Goal: Transaction & Acquisition: Purchase product/service

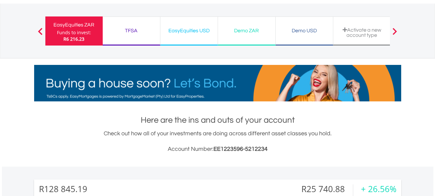
scroll to position [32, 0]
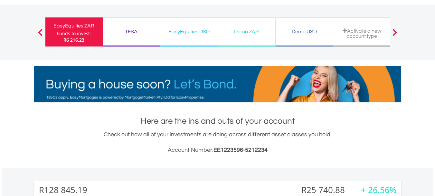
click at [143, 34] on div "TFSA" at bounding box center [132, 31] width 50 height 9
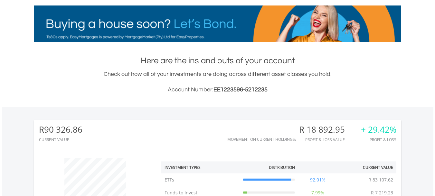
scroll to position [32, 0]
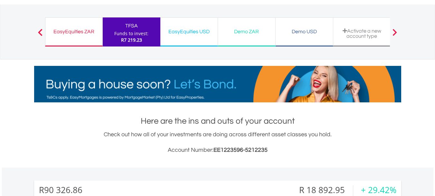
click at [81, 31] on div "EasyEquities ZAR" at bounding box center [73, 31] width 49 height 9
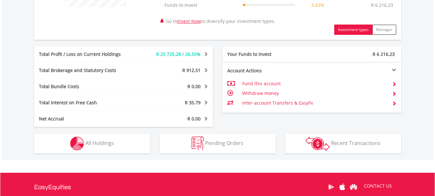
scroll to position [354, 0]
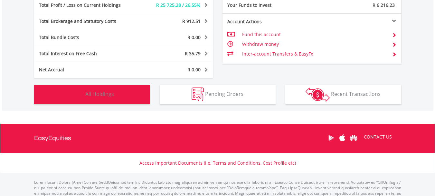
click at [99, 96] on span "All Holdings" at bounding box center [99, 93] width 29 height 7
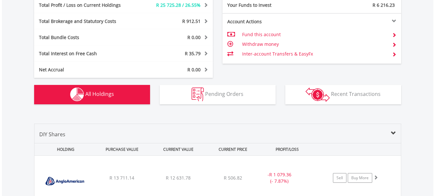
scroll to position [478, 0]
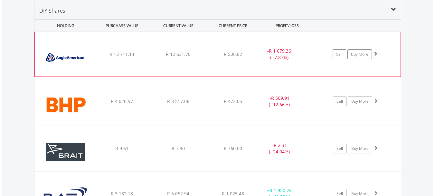
click at [384, 54] on div "Sell Buy More" at bounding box center [358, 54] width 84 height 10
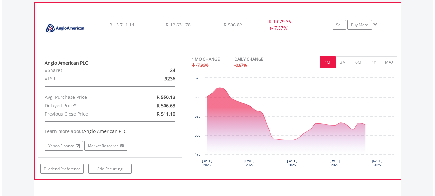
scroll to position [607, 0]
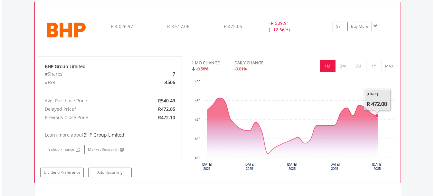
scroll to position [833, 0]
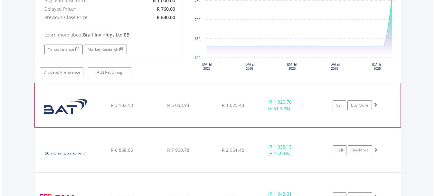
scroll to position [962, 0]
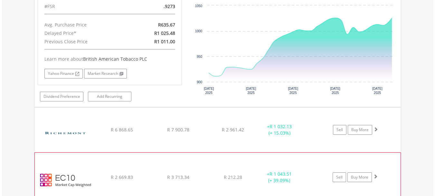
scroll to position [1123, 0]
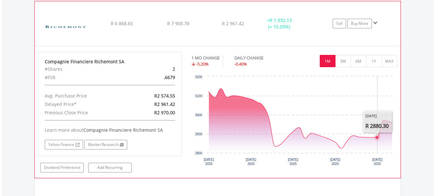
scroll to position [1348, 0]
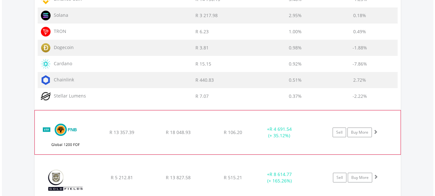
scroll to position [1703, 0]
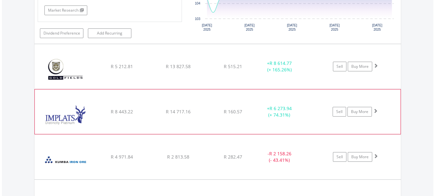
scroll to position [1896, 0]
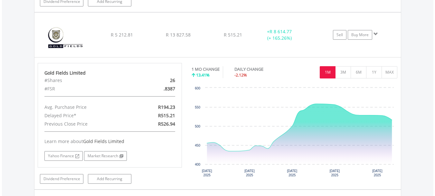
scroll to position [2025, 0]
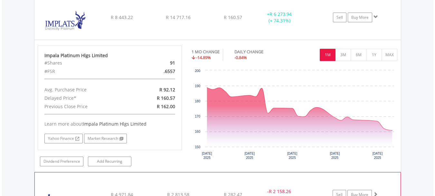
scroll to position [2251, 0]
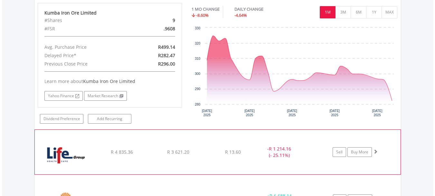
scroll to position [2380, 0]
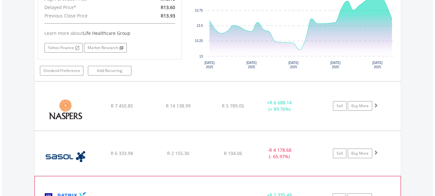
scroll to position [2573, 0]
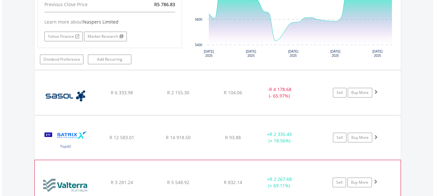
scroll to position [2767, 0]
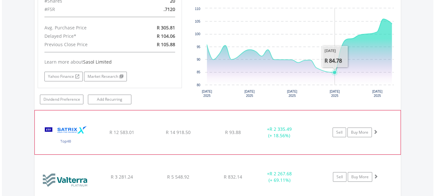
scroll to position [2896, 0]
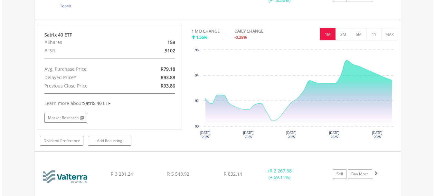
scroll to position [3089, 0]
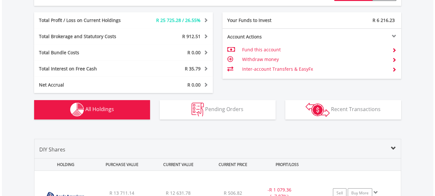
scroll to position [0, 0]
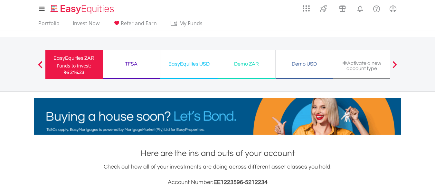
click at [130, 63] on div "TFSA" at bounding box center [132, 63] width 50 height 9
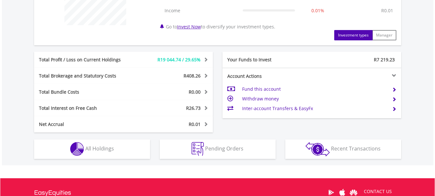
scroll to position [348, 0]
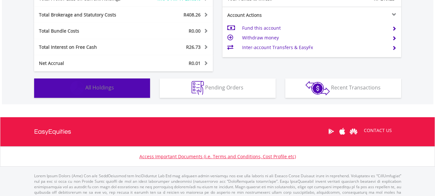
click at [107, 87] on span "All Holdings" at bounding box center [99, 87] width 29 height 7
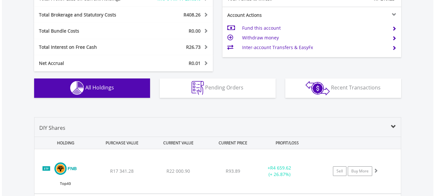
scroll to position [465, 0]
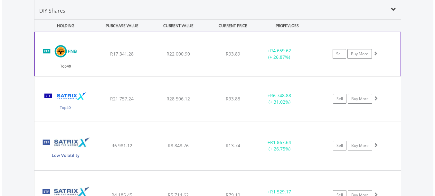
click at [381, 54] on div "Sell Buy More" at bounding box center [358, 54] width 84 height 10
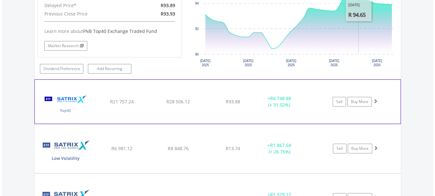
scroll to position [594, 0]
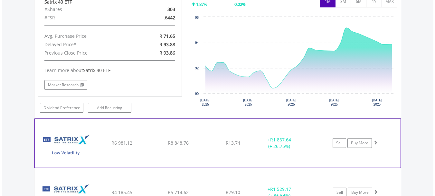
scroll to position [756, 0]
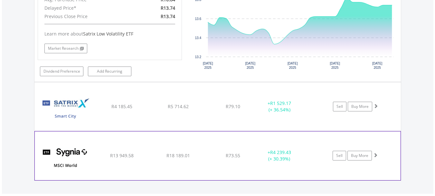
scroll to position [949, 0]
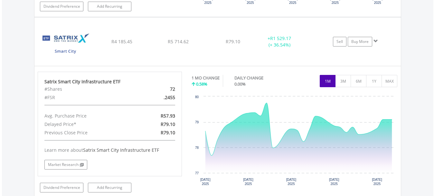
scroll to position [1110, 0]
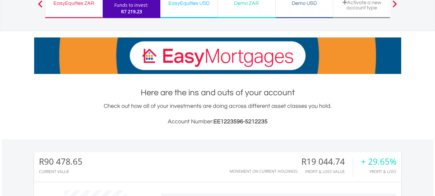
scroll to position [0, 0]
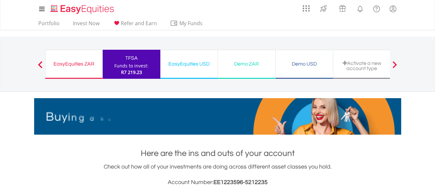
click at [89, 63] on div "EasyEquities ZAR" at bounding box center [73, 63] width 49 height 9
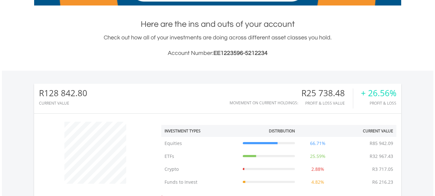
scroll to position [32, 0]
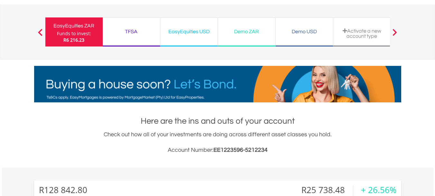
click at [131, 33] on div "TFSA" at bounding box center [132, 31] width 50 height 9
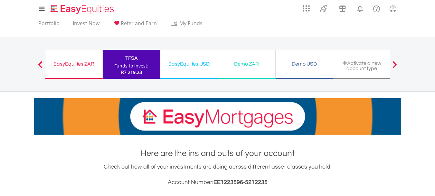
click at [84, 61] on div "EasyEquities ZAR" at bounding box center [73, 63] width 49 height 9
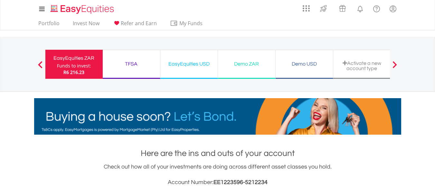
click at [140, 64] on div "TFSA" at bounding box center [132, 63] width 50 height 9
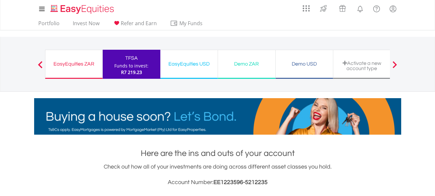
click at [74, 63] on div "EasyEquities ZAR" at bounding box center [73, 63] width 49 height 9
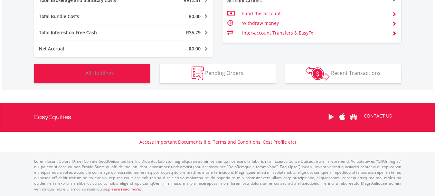
scroll to position [62, 122]
click at [118, 76] on button "Holdings All Holdings" at bounding box center [92, 73] width 116 height 19
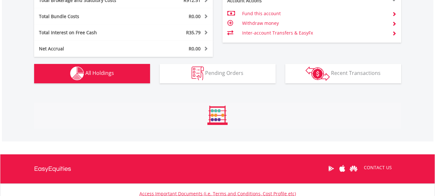
scroll to position [478, 0]
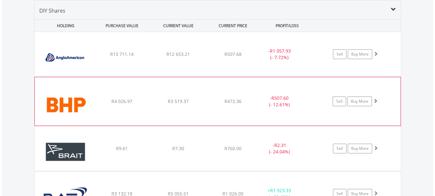
click at [382, 59] on div "Sell Buy More" at bounding box center [359, 54] width 84 height 10
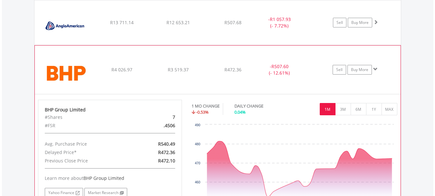
scroll to position [510, 0]
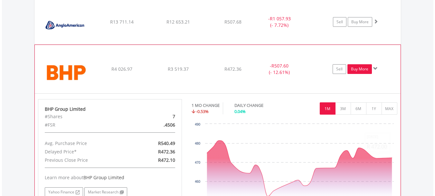
click at [356, 68] on link "Buy More" at bounding box center [360, 69] width 24 height 10
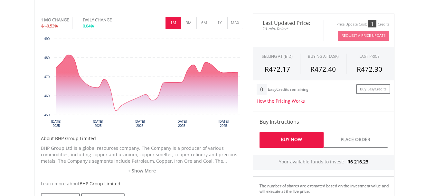
scroll to position [290, 0]
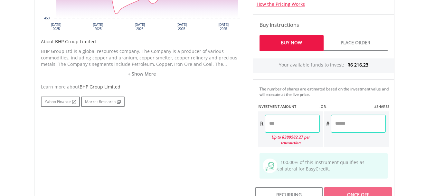
click at [281, 125] on input "number" at bounding box center [292, 123] width 55 height 18
type input "****"
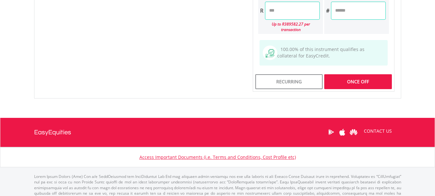
scroll to position [412, 0]
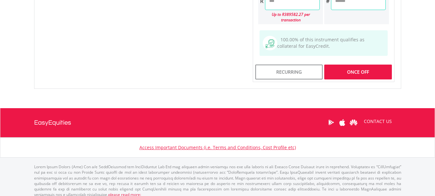
type input "*******"
type input "******"
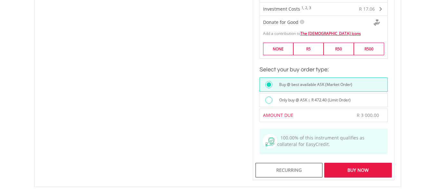
scroll to position [541, 0]
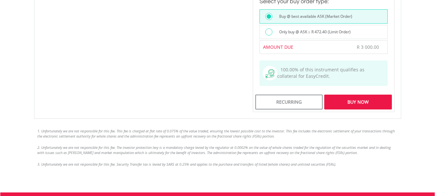
click at [360, 96] on div "Buy Now" at bounding box center [357, 101] width 67 height 15
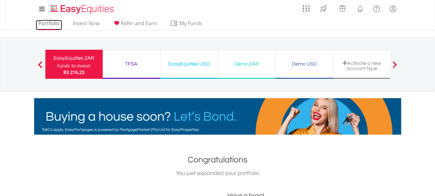
click at [43, 25] on link "Portfolio" at bounding box center [49, 25] width 26 height 10
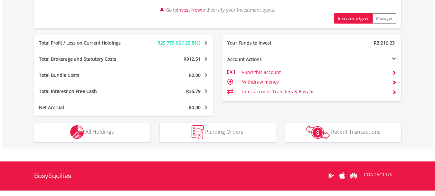
scroll to position [322, 0]
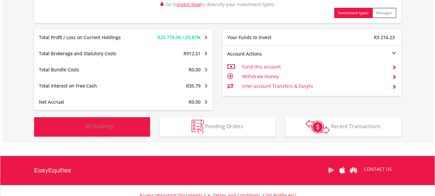
click at [105, 128] on span "All Holdings" at bounding box center [99, 125] width 29 height 7
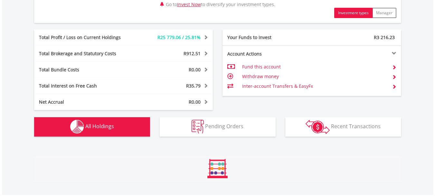
scroll to position [478, 0]
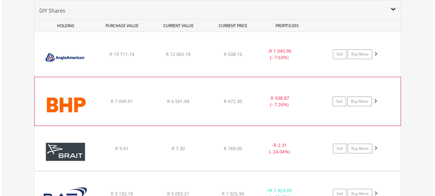
click at [378, 59] on div "Sell Buy More" at bounding box center [359, 54] width 84 height 10
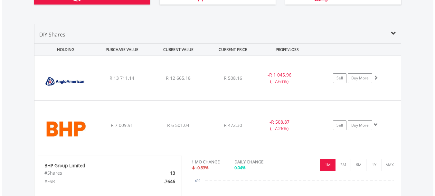
scroll to position [446, 0]
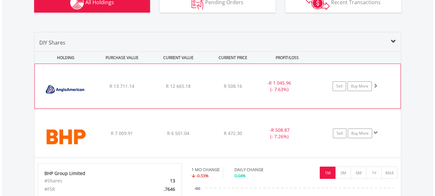
click at [379, 87] on div "Sell Buy More" at bounding box center [358, 86] width 84 height 10
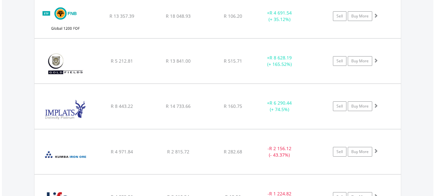
scroll to position [1058, 0]
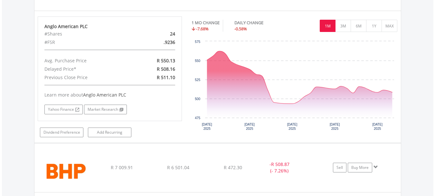
scroll to position [478, 0]
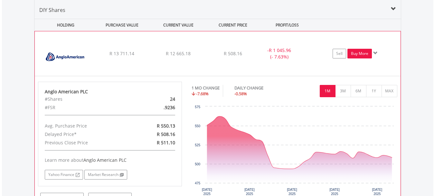
click at [357, 56] on link "Buy More" at bounding box center [360, 54] width 24 height 10
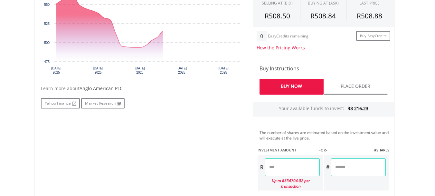
scroll to position [322, 0]
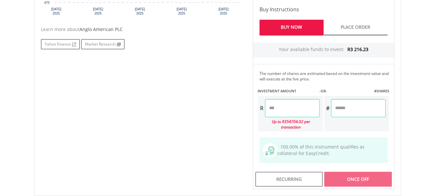
click at [289, 112] on input "number" at bounding box center [292, 108] width 55 height 18
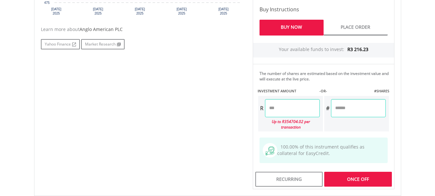
type input "****"
type input "*******"
click at [354, 174] on div "Last Updated Price: 15-min. Delay* Price Update Cost: 2 Credits Request A Price…" at bounding box center [323, 44] width 151 height 287
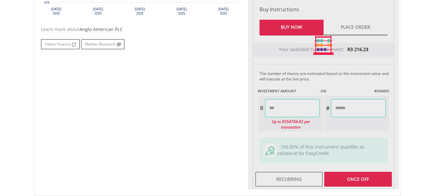
type input "******"
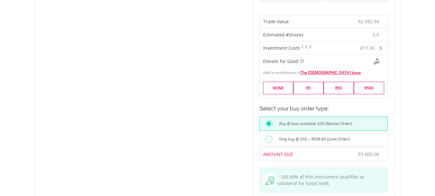
scroll to position [548, 0]
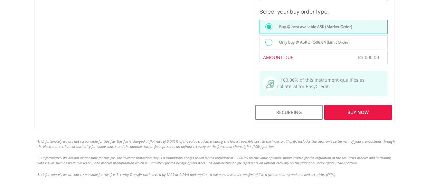
click at [354, 105] on div "Buy Now" at bounding box center [357, 112] width 67 height 15
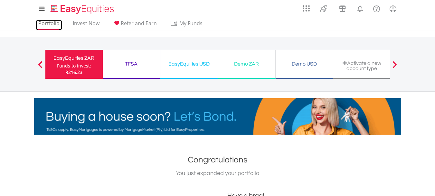
click at [36, 24] on link "Portfolio" at bounding box center [49, 25] width 26 height 10
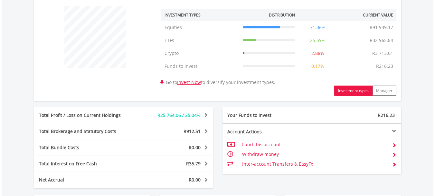
scroll to position [322, 0]
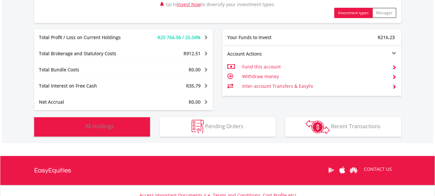
click at [116, 128] on button "Holdings All Holdings" at bounding box center [92, 126] width 116 height 19
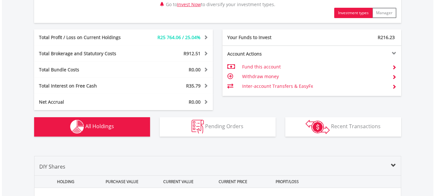
scroll to position [478, 0]
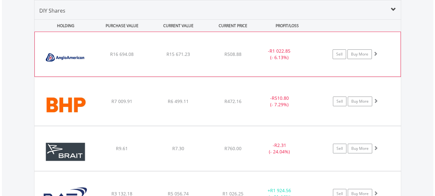
click at [383, 50] on div "Sell Buy More" at bounding box center [358, 54] width 84 height 10
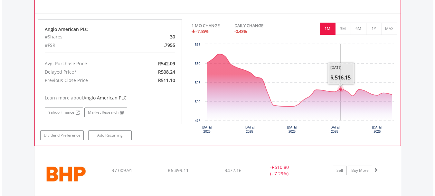
scroll to position [639, 0]
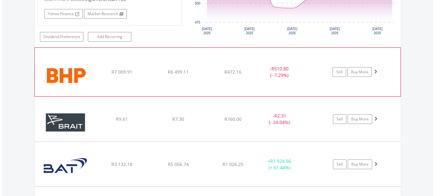
click at [374, 70] on span at bounding box center [375, 71] width 5 height 5
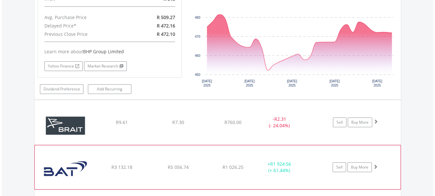
scroll to position [768, 0]
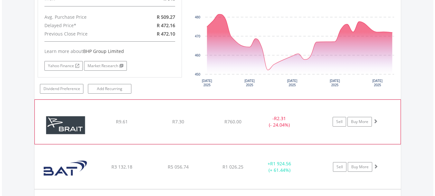
click at [378, 121] on span at bounding box center [375, 121] width 5 height 5
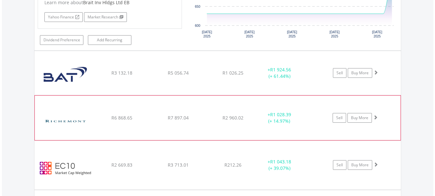
scroll to position [994, 0]
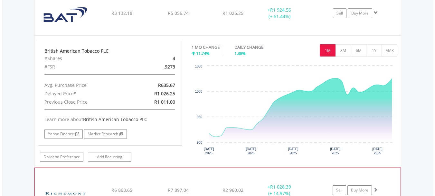
scroll to position [1123, 0]
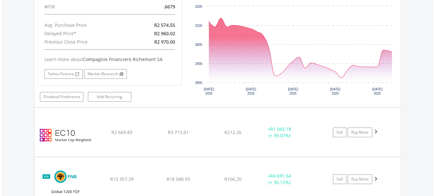
scroll to position [1348, 0]
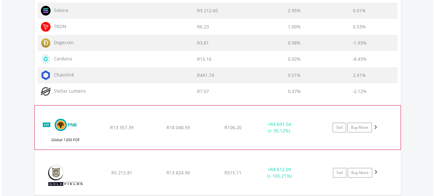
scroll to position [1703, 0]
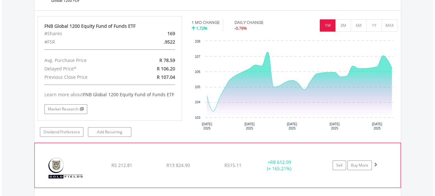
scroll to position [1799, 0]
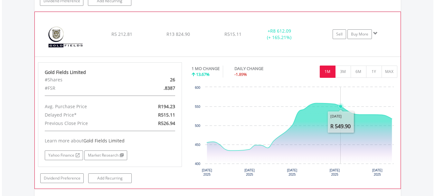
scroll to position [2057, 0]
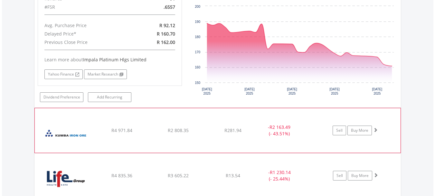
scroll to position [2250, 0]
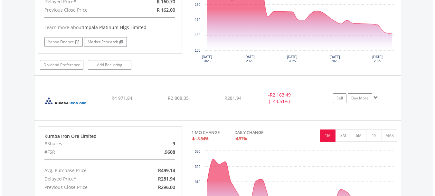
scroll to position [2347, 0]
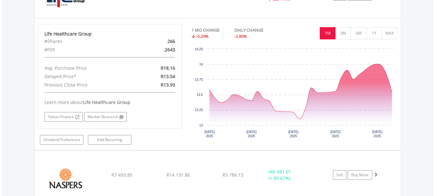
scroll to position [2540, 0]
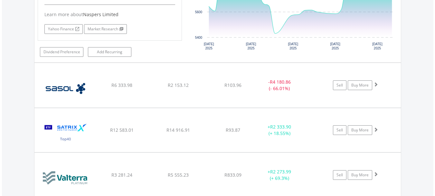
scroll to position [2766, 0]
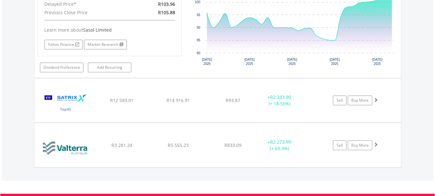
scroll to position [2928, 0]
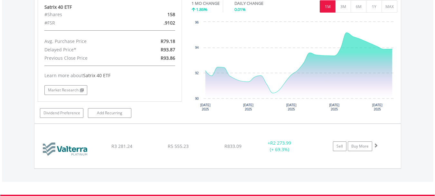
scroll to position [3089, 0]
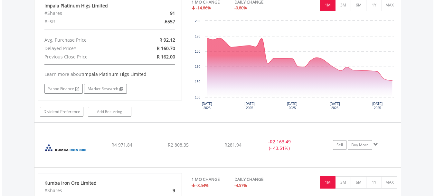
scroll to position [0, 0]
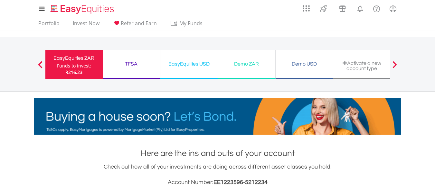
click at [76, 70] on span "R216.23" at bounding box center [73, 72] width 17 height 6
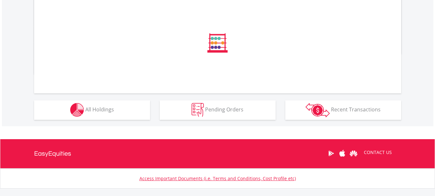
scroll to position [358, 0]
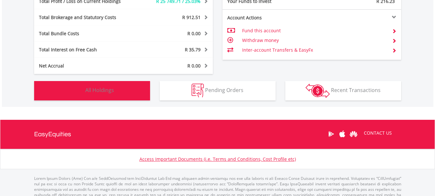
click at [107, 88] on span "All Holdings" at bounding box center [99, 89] width 29 height 7
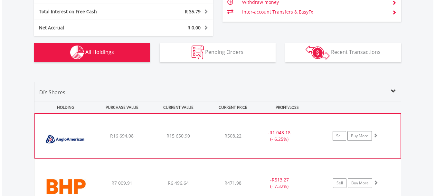
scroll to position [381, 0]
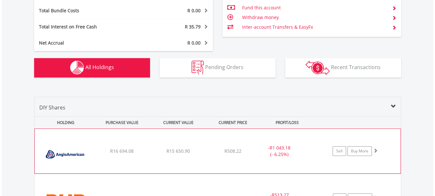
click at [381, 152] on div "Sell Buy More" at bounding box center [358, 151] width 84 height 10
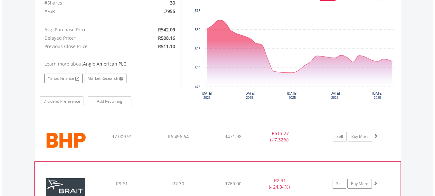
scroll to position [671, 0]
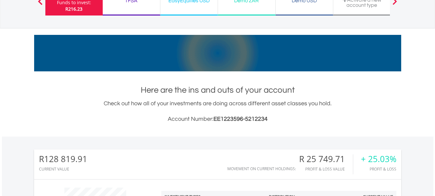
scroll to position [0, 0]
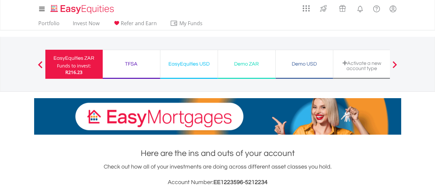
click at [118, 63] on div "TFSA" at bounding box center [132, 63] width 50 height 9
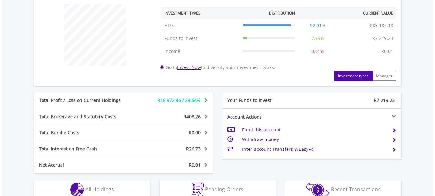
scroll to position [322, 0]
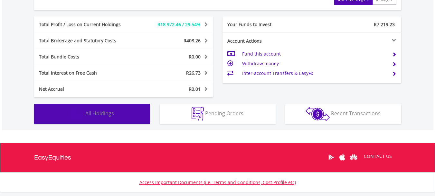
click at [104, 115] on span "All Holdings" at bounding box center [99, 113] width 29 height 7
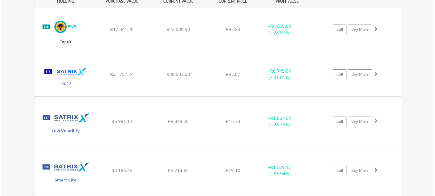
scroll to position [431, 0]
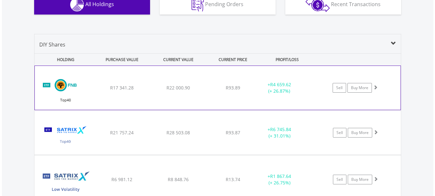
click at [379, 88] on div "Sell Buy More" at bounding box center [358, 88] width 84 height 10
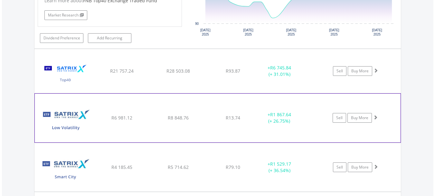
scroll to position [625, 0]
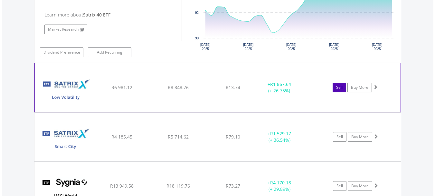
scroll to position [786, 0]
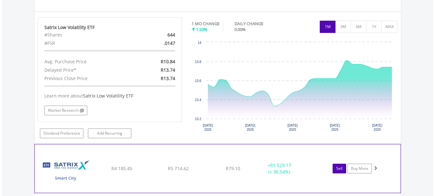
scroll to position [947, 0]
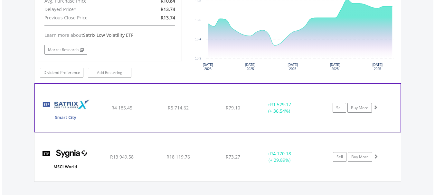
click at [376, 106] on span at bounding box center [375, 107] width 5 height 5
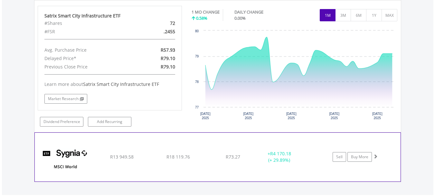
scroll to position [1141, 0]
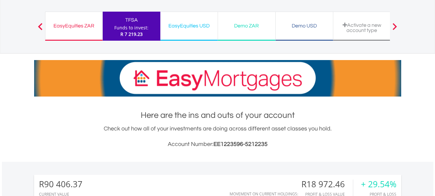
scroll to position [0, 0]
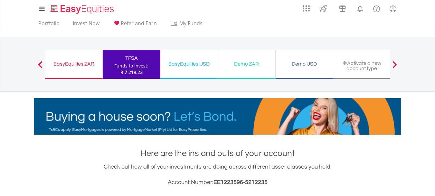
click at [85, 63] on div "EasyEquities ZAR" at bounding box center [73, 63] width 49 height 9
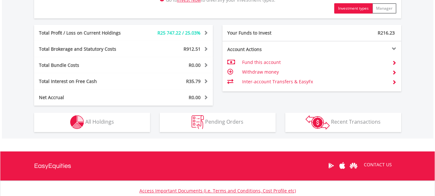
scroll to position [375, 0]
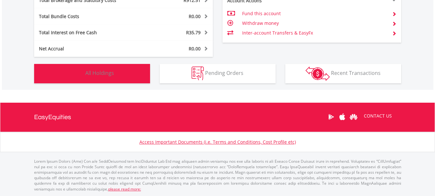
click at [122, 72] on button "Holdings All Holdings" at bounding box center [92, 73] width 116 height 19
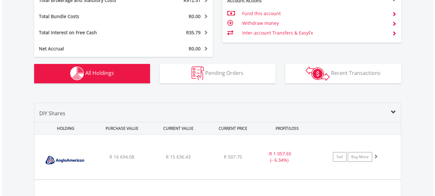
scroll to position [478, 0]
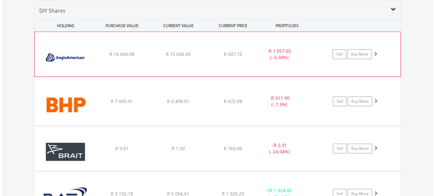
click at [384, 54] on div "Sell Buy More" at bounding box center [358, 54] width 84 height 10
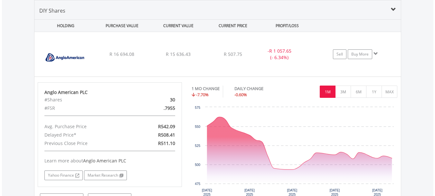
scroll to position [607, 0]
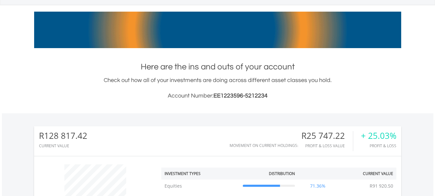
scroll to position [0, 0]
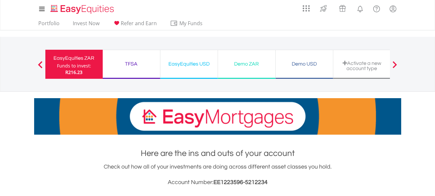
click at [143, 68] on div "TFSA" at bounding box center [132, 63] width 50 height 9
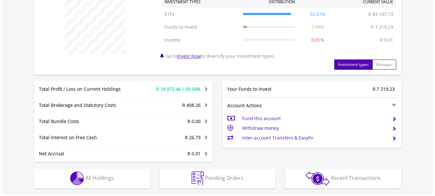
scroll to position [362, 0]
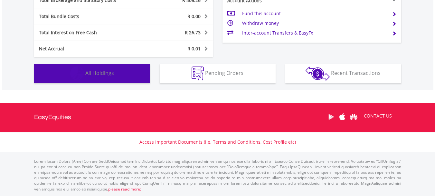
click at [131, 76] on button "Holdings All Holdings" at bounding box center [92, 73] width 116 height 19
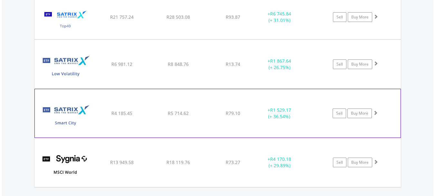
scroll to position [562, 0]
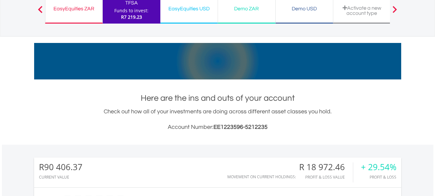
scroll to position [0, 0]
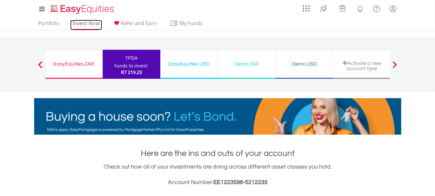
click at [82, 23] on link "Invest Now" at bounding box center [86, 25] width 32 height 10
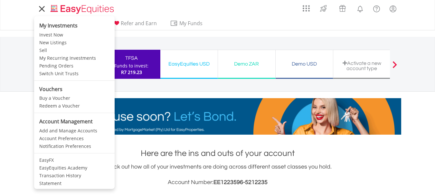
click at [39, 8] on icon at bounding box center [41, 9] width 9 height 8
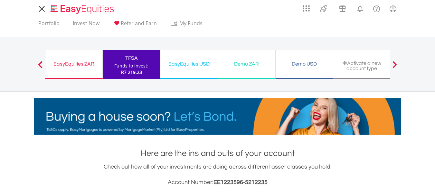
click at [39, 8] on icon at bounding box center [41, 9] width 9 height 8
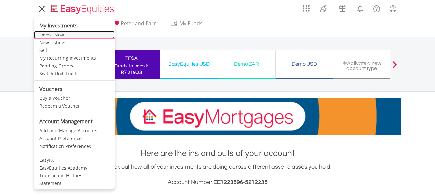
click at [51, 37] on link "Invest Now" at bounding box center [74, 35] width 81 height 8
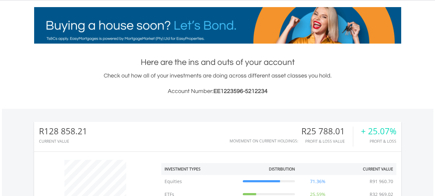
scroll to position [32, 0]
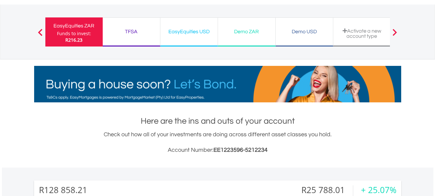
click at [143, 31] on div "TFSA" at bounding box center [132, 31] width 50 height 9
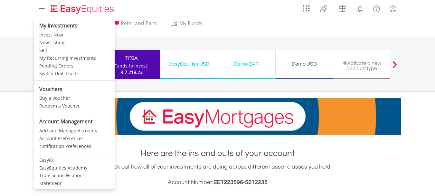
click at [42, 8] on icon at bounding box center [41, 8] width 5 height 5
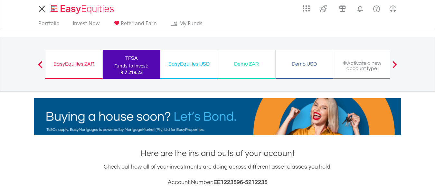
click at [42, 8] on icon at bounding box center [41, 8] width 5 height 5
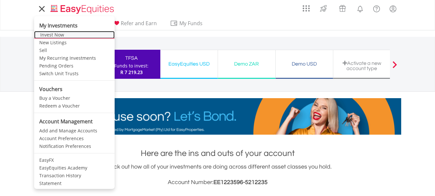
click at [54, 34] on link "Invest Now" at bounding box center [74, 35] width 81 height 8
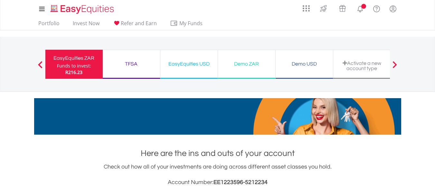
click at [125, 71] on div "TFSA Funds to invest: R216.23" at bounding box center [132, 64] width 58 height 29
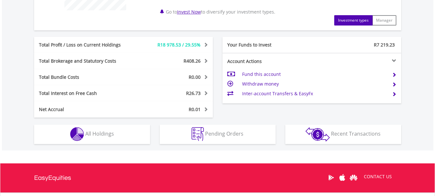
scroll to position [362, 0]
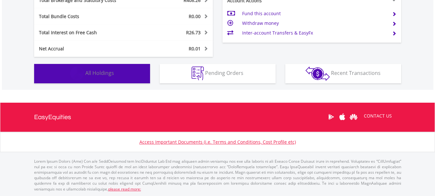
click at [128, 79] on button "Holdings All Holdings" at bounding box center [92, 73] width 116 height 19
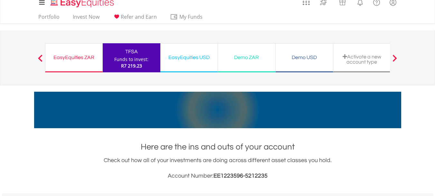
scroll to position [0, 0]
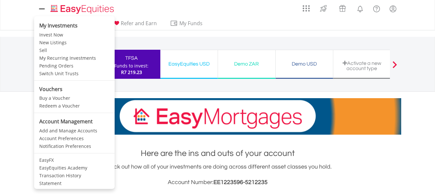
click at [39, 11] on icon at bounding box center [41, 9] width 9 height 8
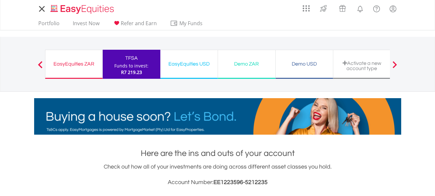
click at [39, 11] on icon at bounding box center [41, 8] width 5 height 5
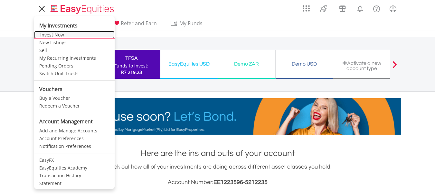
click at [47, 34] on link "Invest Now" at bounding box center [74, 35] width 81 height 8
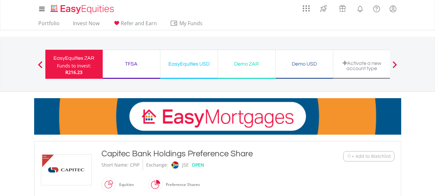
click at [129, 69] on div "TFSA Funds to invest: R216.23" at bounding box center [132, 64] width 58 height 29
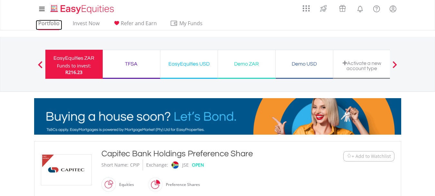
click at [43, 24] on link "Portfolio" at bounding box center [49, 25] width 26 height 10
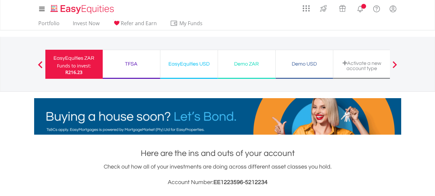
click at [132, 66] on div "TFSA" at bounding box center [132, 63] width 50 height 9
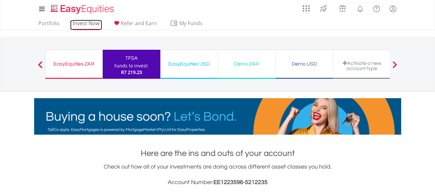
click at [94, 24] on link "Invest Now" at bounding box center [86, 25] width 32 height 10
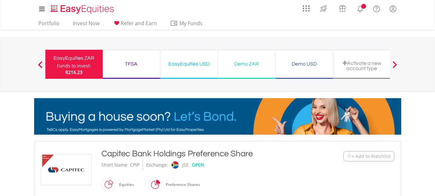
click at [140, 68] on div "TFSA" at bounding box center [132, 63] width 50 height 9
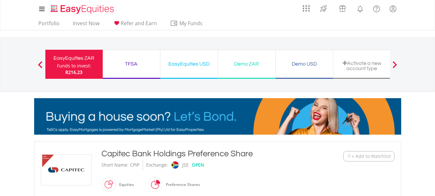
click at [140, 68] on div "TFSA" at bounding box center [132, 63] width 50 height 9
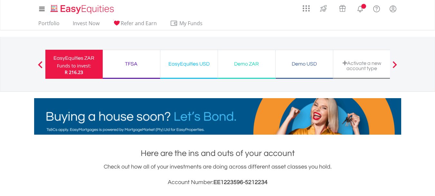
click at [134, 66] on div "TFSA" at bounding box center [132, 63] width 50 height 9
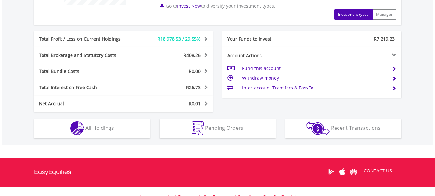
scroll to position [362, 0]
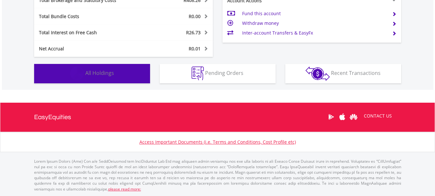
click at [107, 72] on span "All Holdings" at bounding box center [99, 72] width 29 height 7
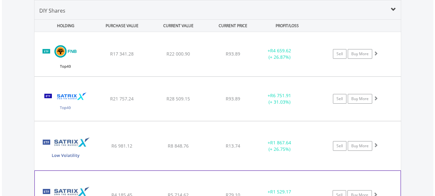
scroll to position [594, 0]
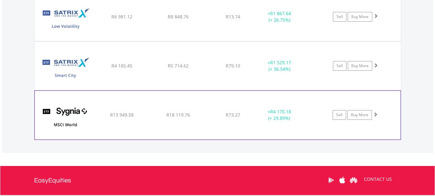
click at [376, 116] on span at bounding box center [375, 114] width 5 height 5
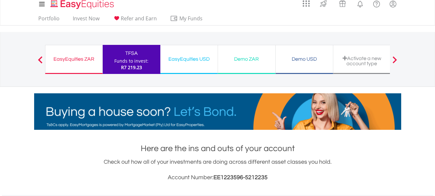
scroll to position [0, 0]
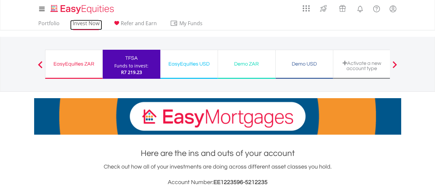
click at [87, 24] on link "Invest Now" at bounding box center [86, 25] width 32 height 10
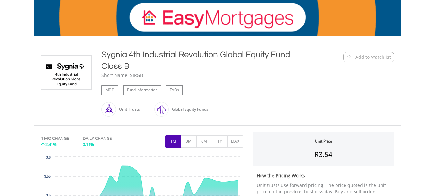
scroll to position [97, 0]
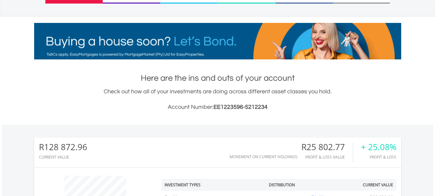
scroll to position [32, 0]
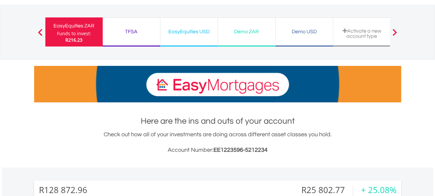
click at [142, 36] on div "TFSA" at bounding box center [132, 31] width 50 height 9
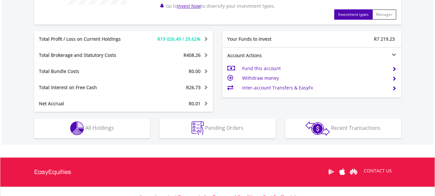
scroll to position [362, 0]
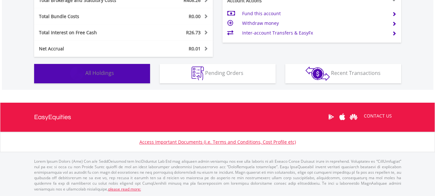
click at [136, 72] on button "Holdings All Holdings" at bounding box center [92, 73] width 116 height 19
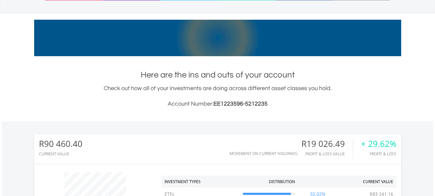
scroll to position [0, 0]
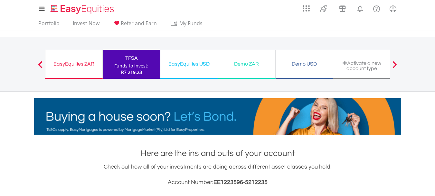
click at [74, 72] on div "EasyEquities ZAR Funds to invest: R7 219.23" at bounding box center [74, 64] width 58 height 29
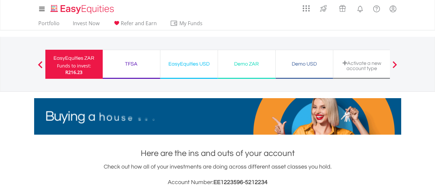
click at [143, 58] on div "TFSA Funds to invest: R216.23" at bounding box center [132, 64] width 58 height 29
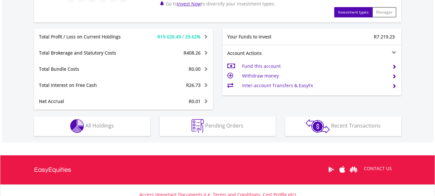
scroll to position [362, 0]
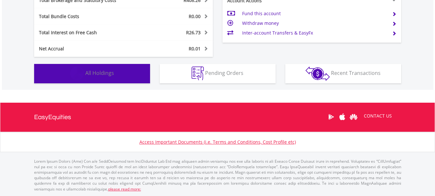
click at [126, 73] on button "Holdings All Holdings" at bounding box center [92, 73] width 116 height 19
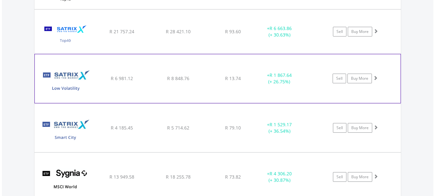
scroll to position [529, 0]
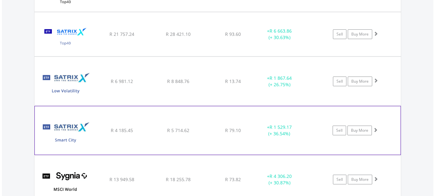
click at [378, 129] on span at bounding box center [375, 129] width 5 height 5
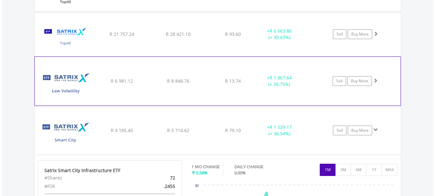
click at [377, 80] on span at bounding box center [375, 80] width 5 height 5
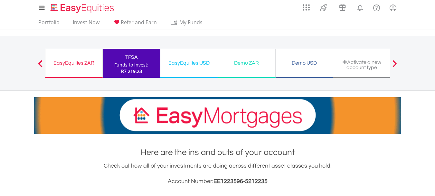
scroll to position [0, 0]
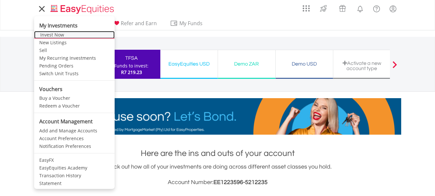
click at [58, 36] on link "Invest Now" at bounding box center [74, 35] width 81 height 8
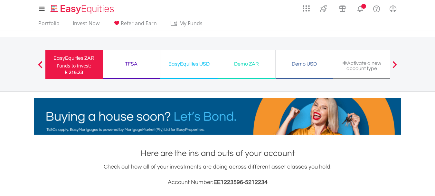
click at [130, 65] on div "TFSA" at bounding box center [132, 63] width 50 height 9
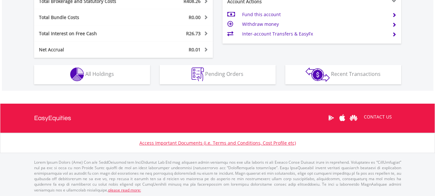
scroll to position [362, 0]
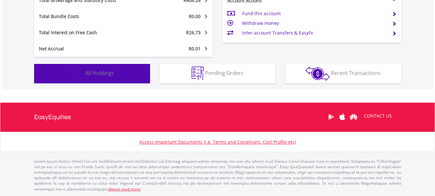
click at [118, 74] on button "Holdings All Holdings" at bounding box center [92, 73] width 116 height 19
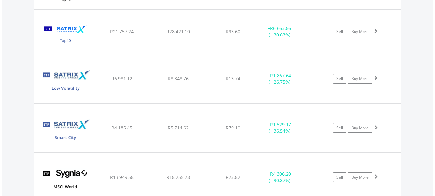
scroll to position [529, 0]
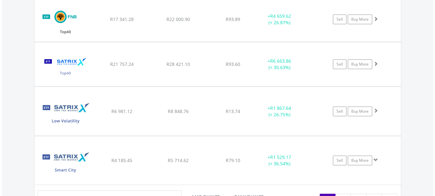
scroll to position [497, 0]
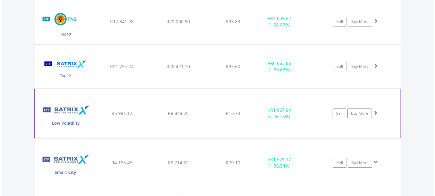
click at [380, 26] on div "Sell Buy More" at bounding box center [359, 22] width 84 height 10
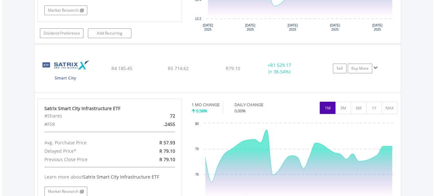
scroll to position [723, 0]
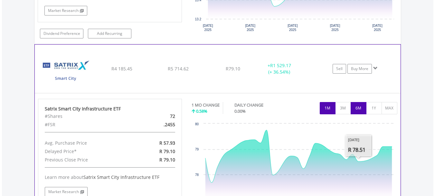
click at [365, 109] on button "6M" at bounding box center [359, 108] width 16 height 12
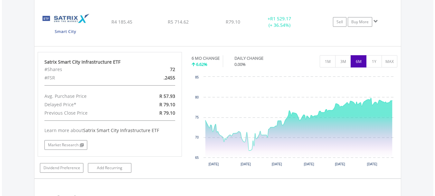
scroll to position [755, 0]
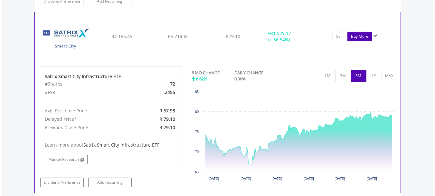
click at [363, 39] on link "Buy More" at bounding box center [360, 37] width 24 height 10
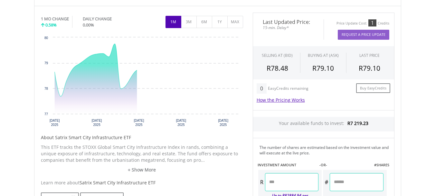
scroll to position [258, 0]
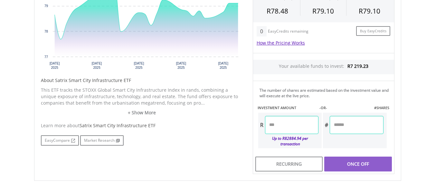
click at [271, 121] on input "number" at bounding box center [291, 125] width 53 height 18
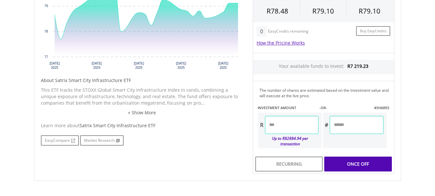
type input "****"
type input "*******"
click at [365, 158] on div "Last Updated Price: 15-min. Delay* Price Update Cost: 1 Credits Request A Price…" at bounding box center [323, 65] width 151 height 218
type input "*******"
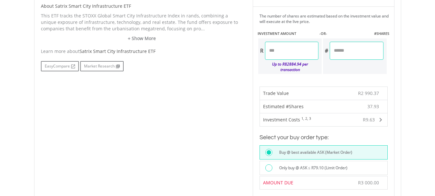
scroll to position [387, 0]
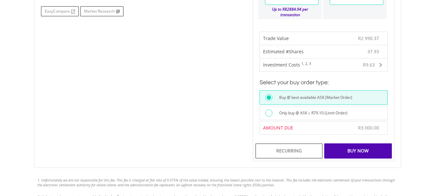
click at [354, 146] on div "Buy Now" at bounding box center [357, 150] width 67 height 15
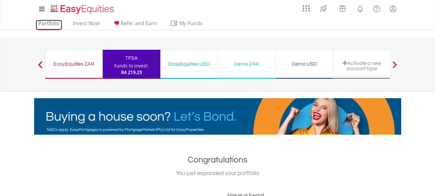
click at [48, 23] on link "Portfolio" at bounding box center [49, 25] width 26 height 10
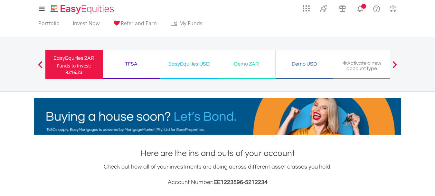
click at [158, 64] on div "TFSA Funds to invest: R216.23" at bounding box center [132, 64] width 58 height 29
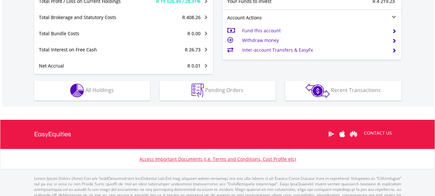
scroll to position [62, 122]
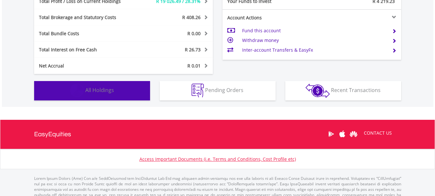
click at [118, 90] on button "Holdings All Holdings" at bounding box center [92, 90] width 116 height 19
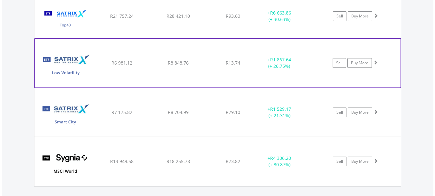
scroll to position [562, 0]
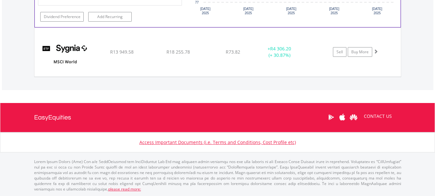
scroll to position [756, 0]
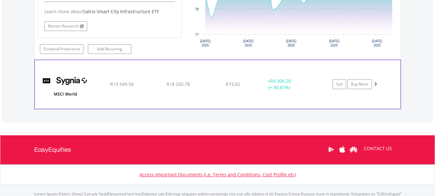
click at [377, 83] on span at bounding box center [375, 83] width 5 height 5
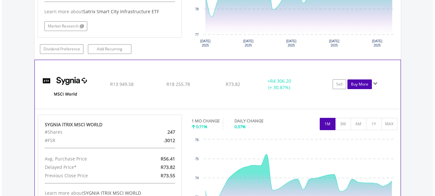
click at [365, 85] on link "Buy More" at bounding box center [360, 84] width 24 height 10
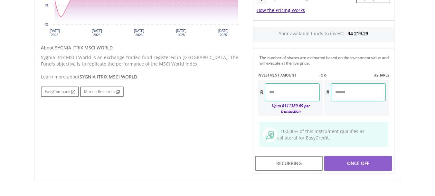
scroll to position [322, 0]
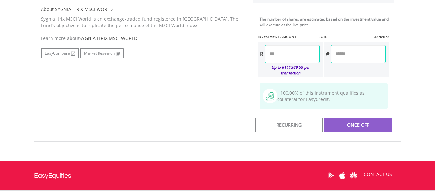
click at [271, 56] on input "number" at bounding box center [292, 54] width 55 height 18
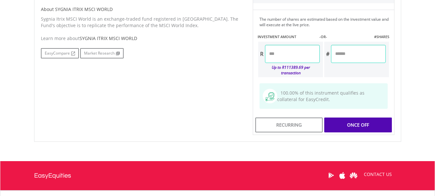
type input "****"
type input "*******"
click at [352, 114] on div "Last Updated Price: 15-min. Delay* Price Update Cost: 2 Credits Request A Price…" at bounding box center [323, 10] width 151 height 250
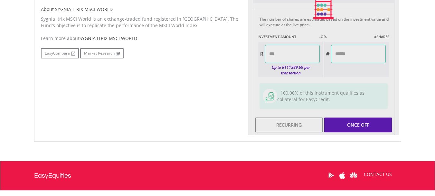
type input "*******"
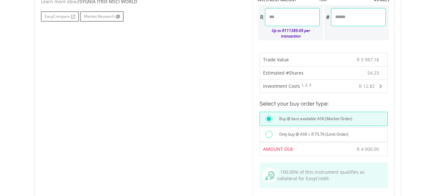
scroll to position [419, 0]
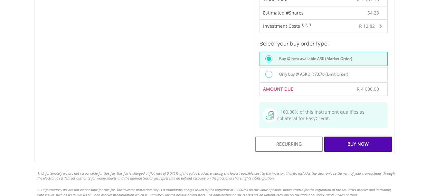
click at [362, 136] on div "Buy Now" at bounding box center [357, 143] width 67 height 15
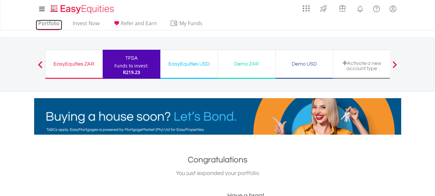
click at [47, 24] on link "Portfolio" at bounding box center [49, 25] width 26 height 10
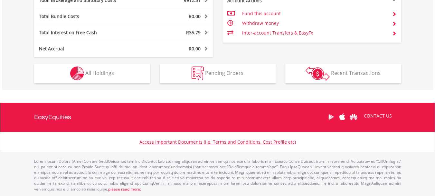
scroll to position [62, 122]
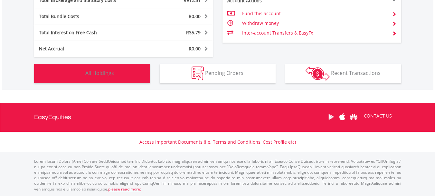
click at [122, 74] on button "Holdings All Holdings" at bounding box center [92, 73] width 116 height 19
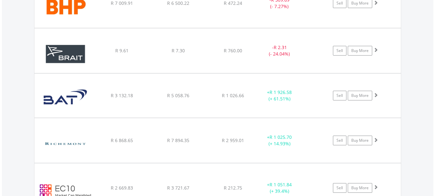
scroll to position [510, 0]
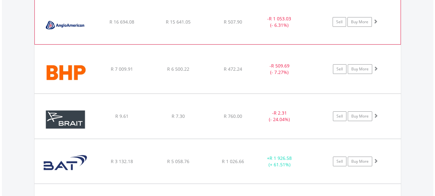
click at [382, 21] on div "Sell Buy More" at bounding box center [358, 22] width 84 height 10
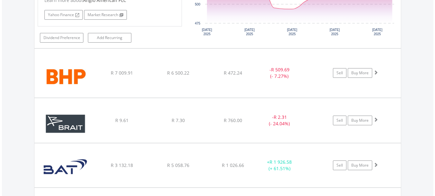
scroll to position [639, 0]
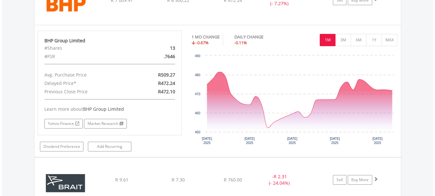
scroll to position [800, 0]
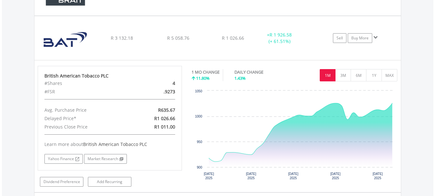
scroll to position [1026, 0]
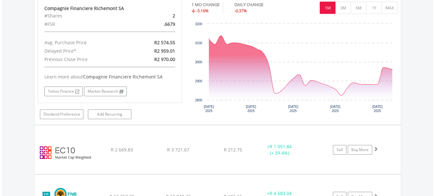
scroll to position [1219, 0]
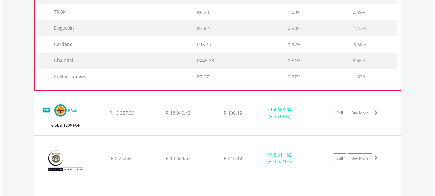
scroll to position [1605, 0]
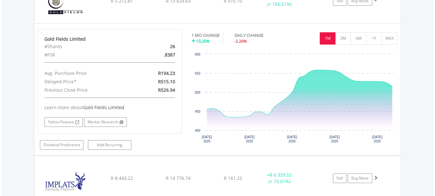
scroll to position [1896, 0]
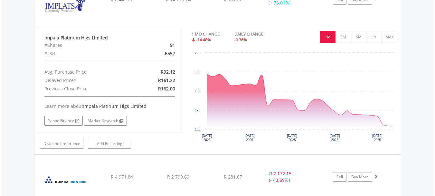
scroll to position [2089, 0]
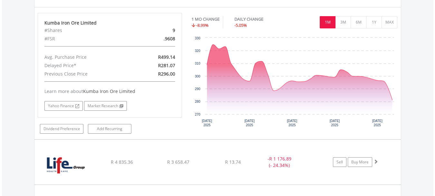
scroll to position [2282, 0]
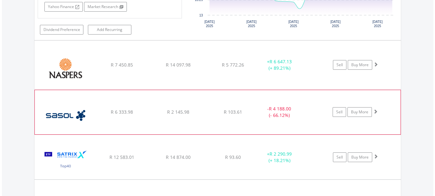
scroll to position [2476, 0]
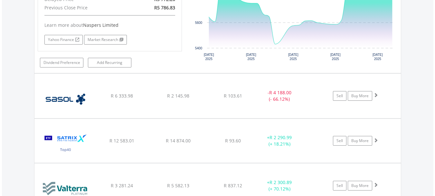
scroll to position [2637, 0]
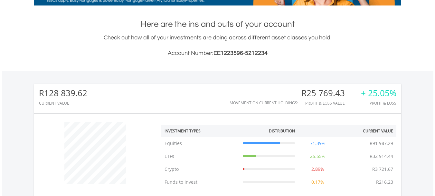
scroll to position [0, 0]
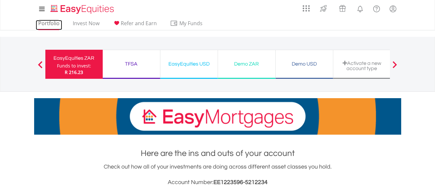
click at [48, 23] on link "Portfolio" at bounding box center [49, 25] width 26 height 10
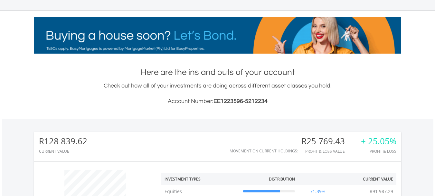
scroll to position [32, 0]
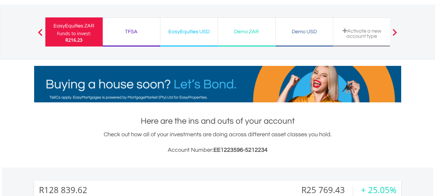
click at [123, 36] on div "TFSA Funds to invest: R216.23" at bounding box center [132, 31] width 58 height 29
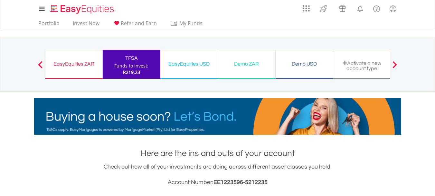
click at [81, 64] on div "EasyEquities ZAR" at bounding box center [73, 63] width 49 height 9
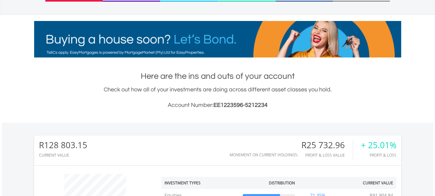
scroll to position [32, 0]
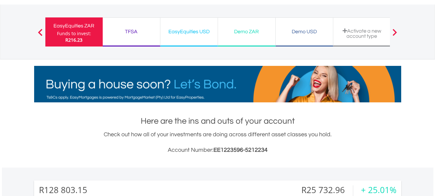
click at [137, 34] on div "TFSA" at bounding box center [132, 31] width 50 height 9
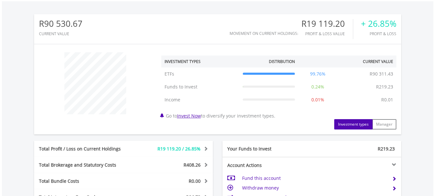
scroll to position [290, 0]
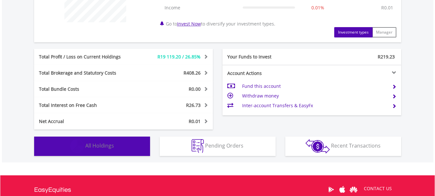
click at [121, 148] on button "Holdings All Holdings" at bounding box center [92, 145] width 116 height 19
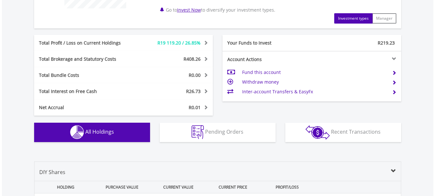
scroll to position [433, 0]
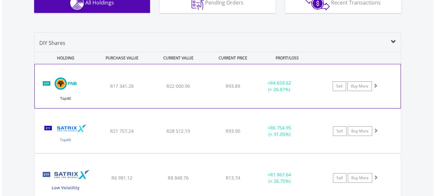
click at [390, 88] on div "Sell Buy More" at bounding box center [358, 86] width 84 height 10
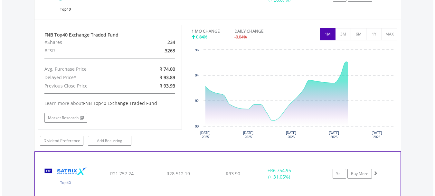
scroll to position [594, 0]
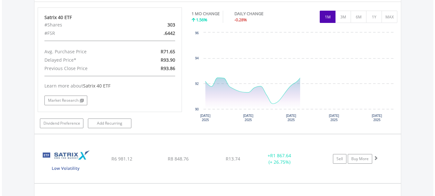
scroll to position [787, 0]
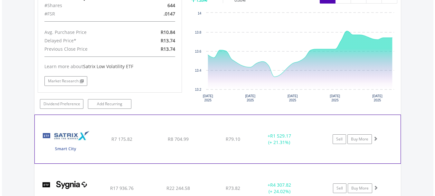
scroll to position [948, 0]
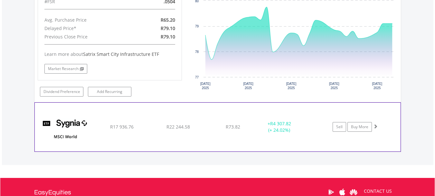
scroll to position [1174, 0]
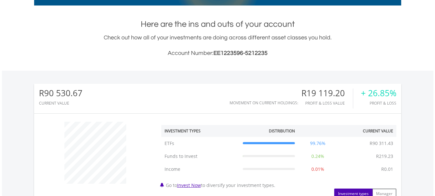
scroll to position [32, 0]
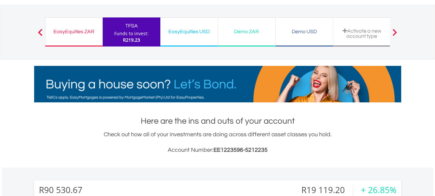
click at [62, 36] on div "EasyEquities ZAR Funds to invest: R219.23" at bounding box center [74, 31] width 58 height 29
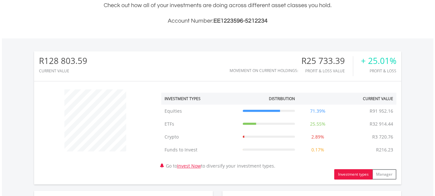
scroll to position [32, 0]
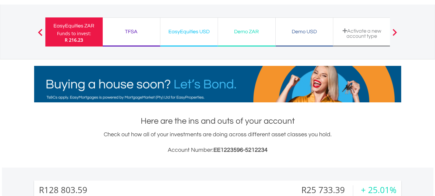
click at [133, 34] on div "TFSA" at bounding box center [132, 31] width 50 height 9
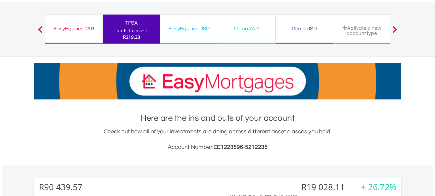
scroll to position [32, 0]
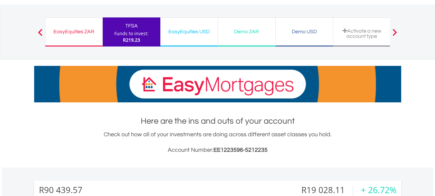
click at [76, 34] on div "EasyEquities ZAR" at bounding box center [73, 31] width 49 height 9
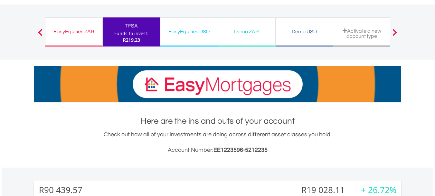
click at [72, 37] on div "EasyEquities ZAR Funds to invest: R219.23" at bounding box center [74, 31] width 58 height 29
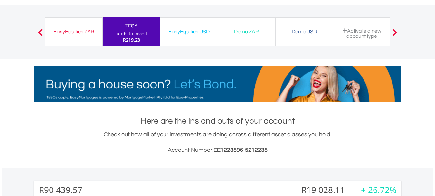
click at [48, 24] on div "EasyEquities ZAR Funds to invest: R219.23" at bounding box center [74, 31] width 58 height 29
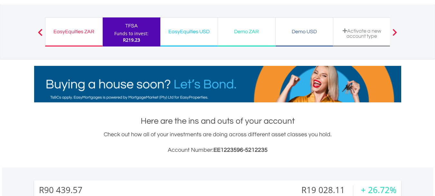
scroll to position [0, 0]
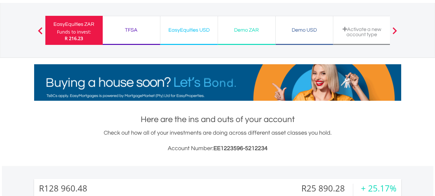
scroll to position [32, 0]
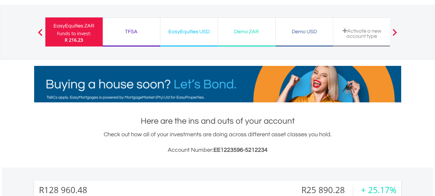
click at [132, 36] on div "TFSA Funds to invest: R 216.23" at bounding box center [132, 31] width 58 height 29
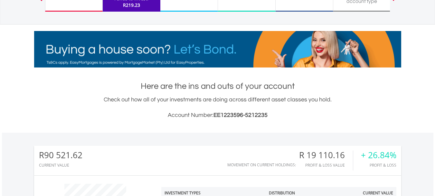
scroll to position [64, 0]
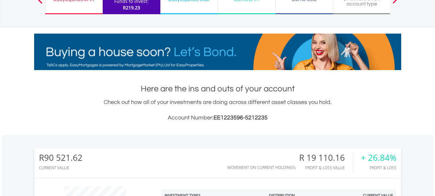
click at [66, 11] on div "EasyEquities ZAR Funds to invest: R219.23" at bounding box center [74, -1] width 58 height 29
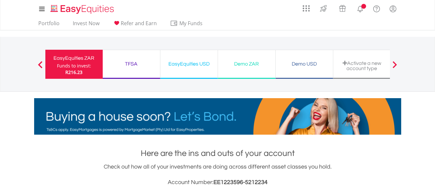
scroll to position [62, 122]
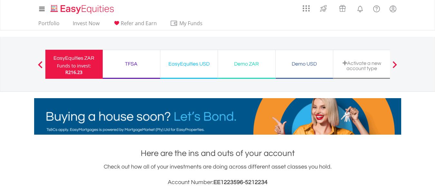
click at [78, 62] on div "EasyEquities ZAR" at bounding box center [74, 57] width 50 height 9
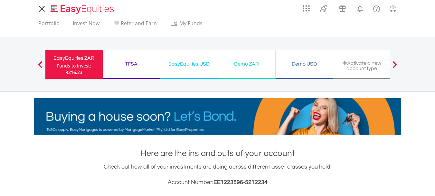
scroll to position [62, 122]
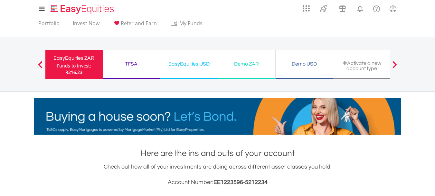
click at [75, 62] on div "EasyEquities ZAR" at bounding box center [74, 57] width 50 height 9
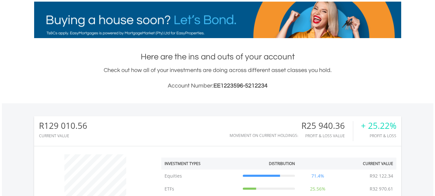
scroll to position [32, 0]
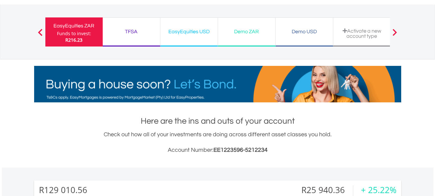
click at [149, 35] on div "TFSA" at bounding box center [132, 31] width 50 height 9
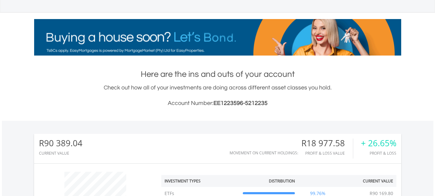
scroll to position [32, 0]
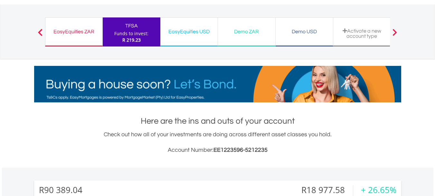
click at [77, 32] on div "EasyEquities ZAR" at bounding box center [73, 31] width 49 height 9
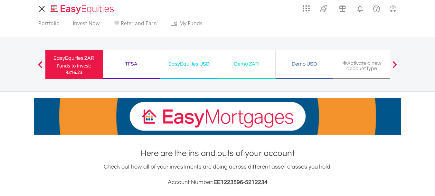
scroll to position [62, 122]
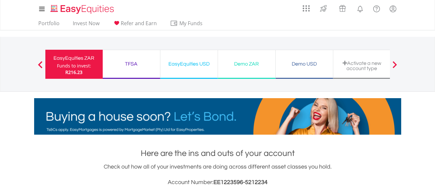
click at [45, 67] on div at bounding box center [40, 64] width 13 height 6
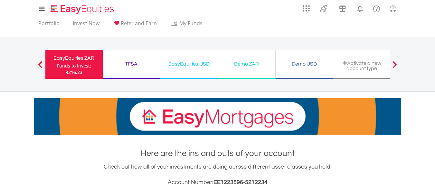
click at [66, 64] on div "Funds to invest:" at bounding box center [74, 66] width 34 height 6
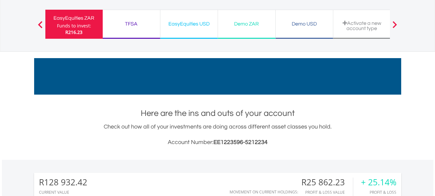
scroll to position [97, 0]
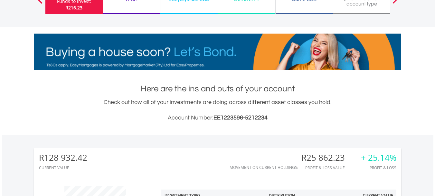
scroll to position [62, 122]
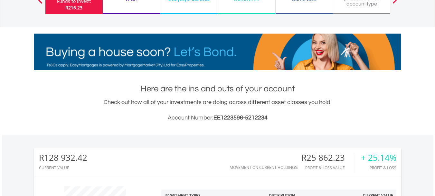
click at [132, 14] on div "TFSA Funds to invest: R216.23" at bounding box center [132, -1] width 58 height 29
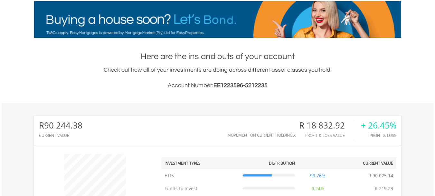
scroll to position [62, 122]
